Goal: Transaction & Acquisition: Purchase product/service

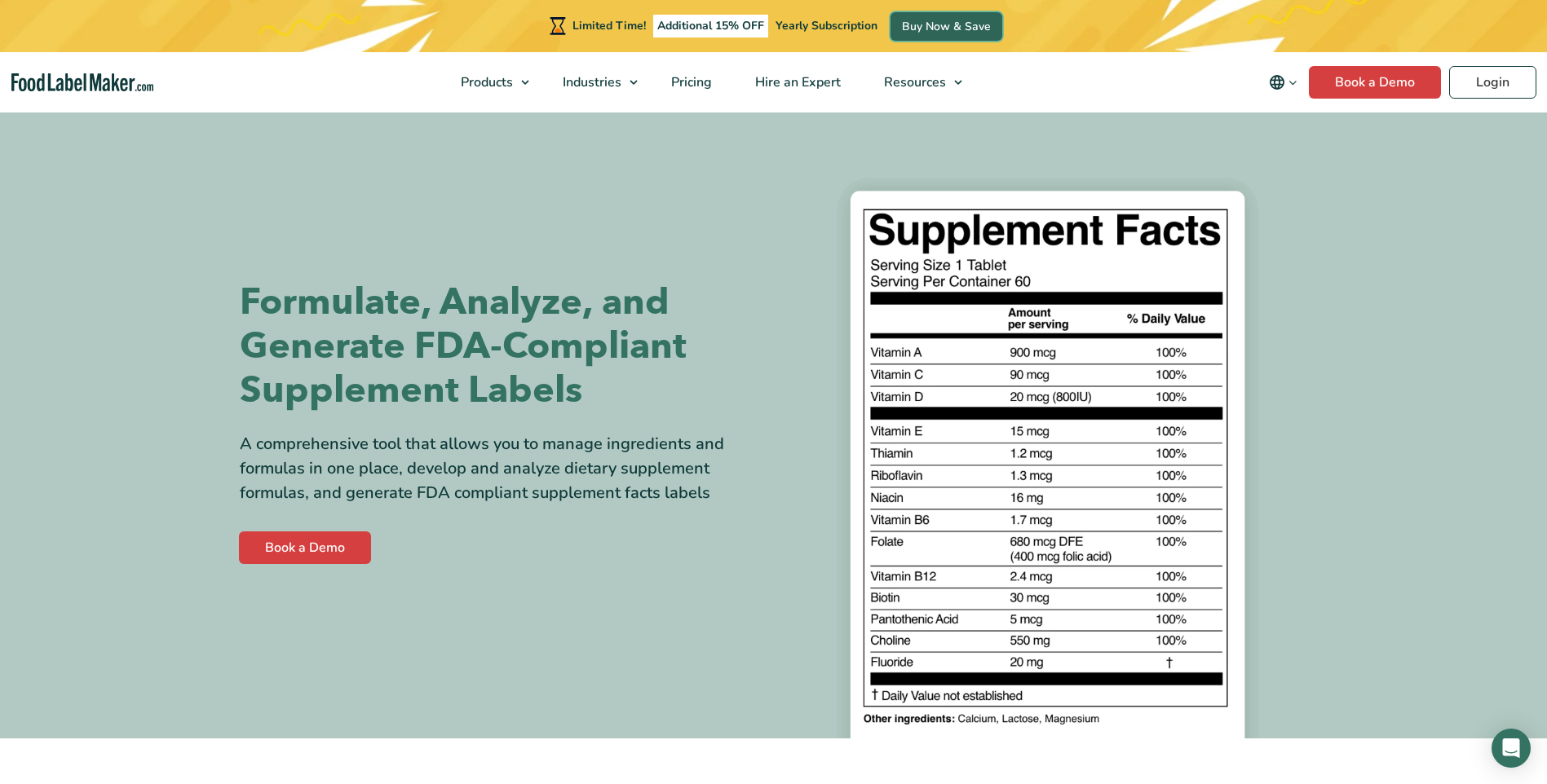
click at [947, 30] on link "Buy Now & Save" at bounding box center [946, 26] width 111 height 28
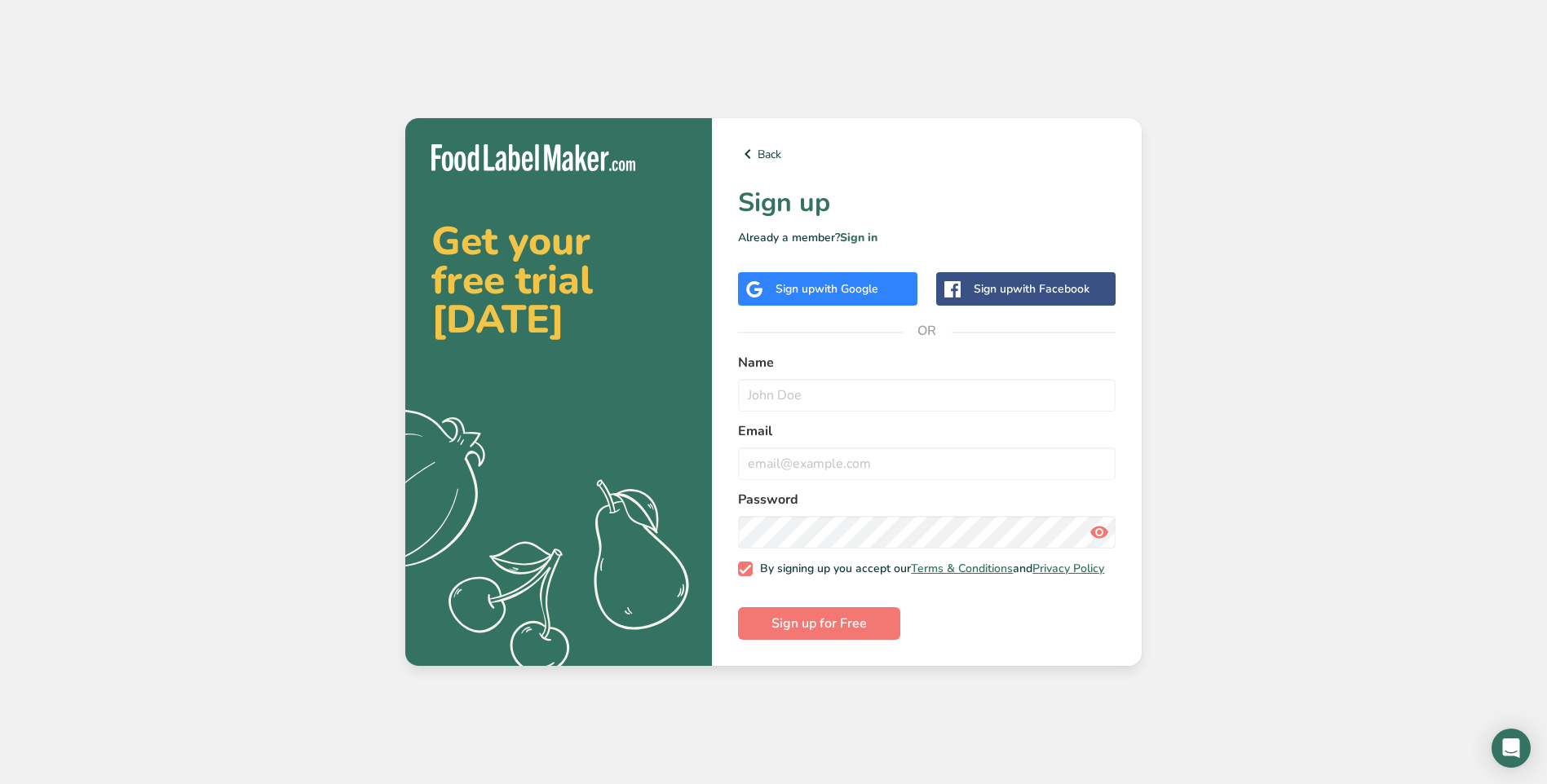
click at [842, 291] on span "with Google" at bounding box center [847, 288] width 64 height 16
